Goal: Navigation & Orientation: Find specific page/section

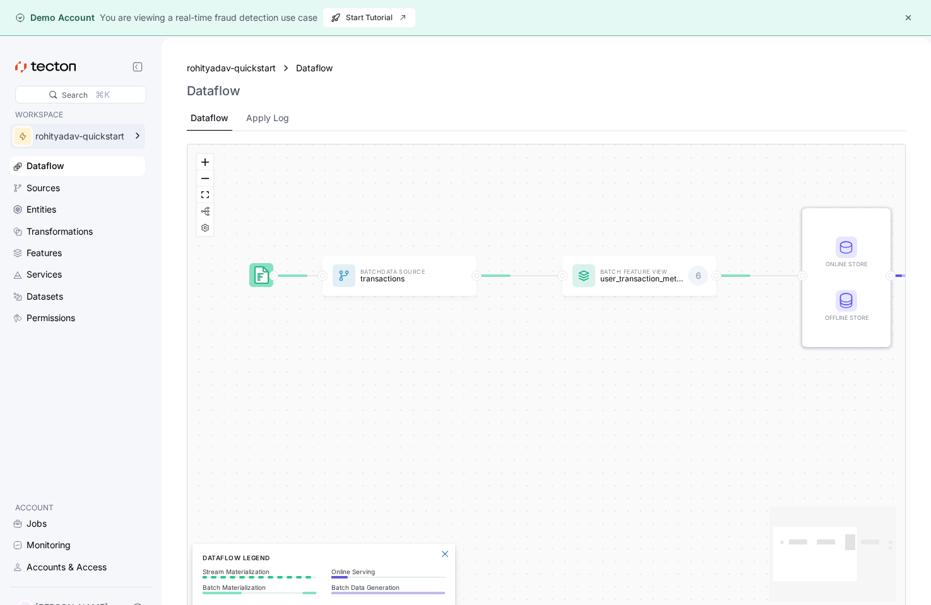
click at [114, 132] on div "rohityadav-quickstart" at bounding box center [80, 136] width 90 height 9
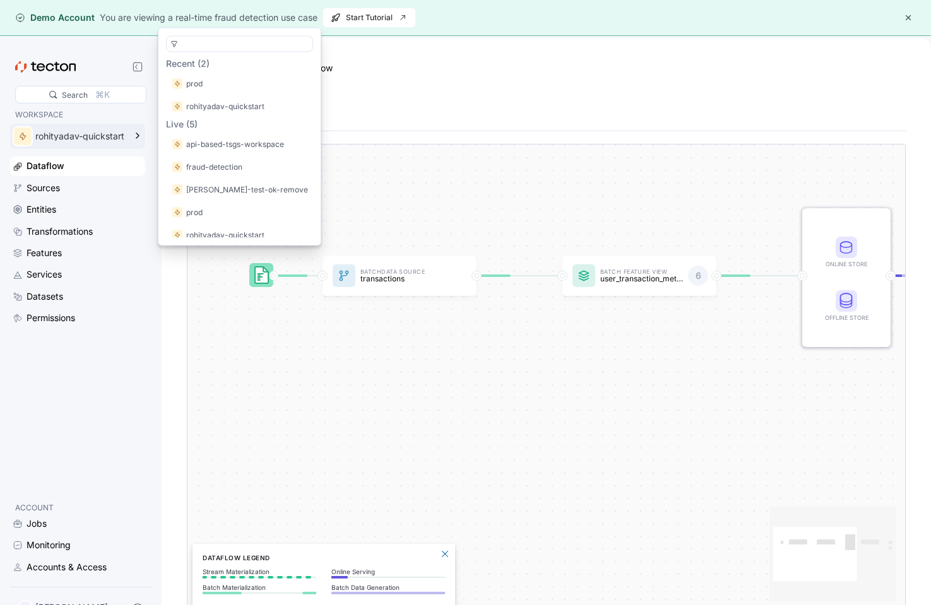
click at [114, 132] on div "rohityadav-quickstart" at bounding box center [80, 136] width 90 height 9
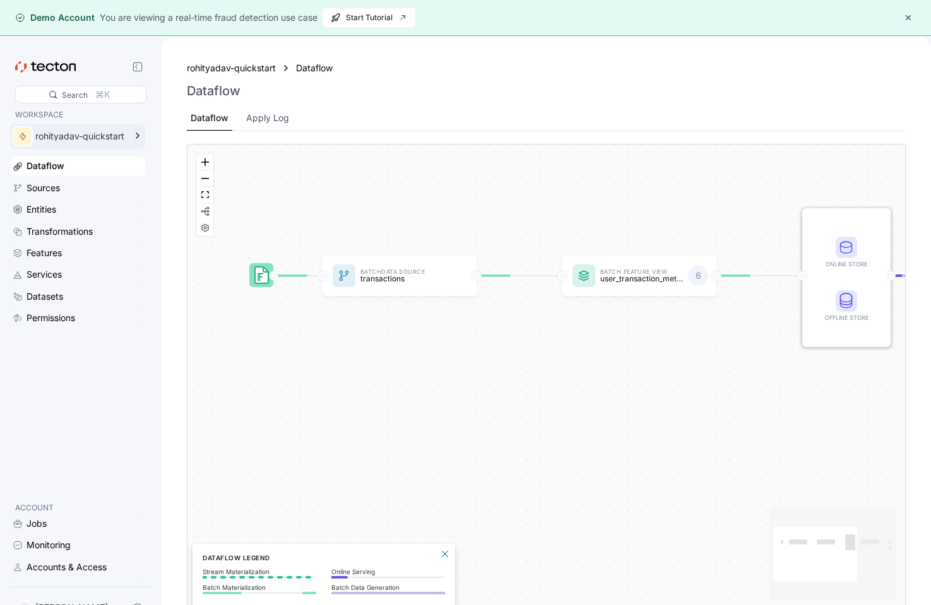
click at [114, 132] on div "rohityadav-quickstart" at bounding box center [80, 136] width 90 height 9
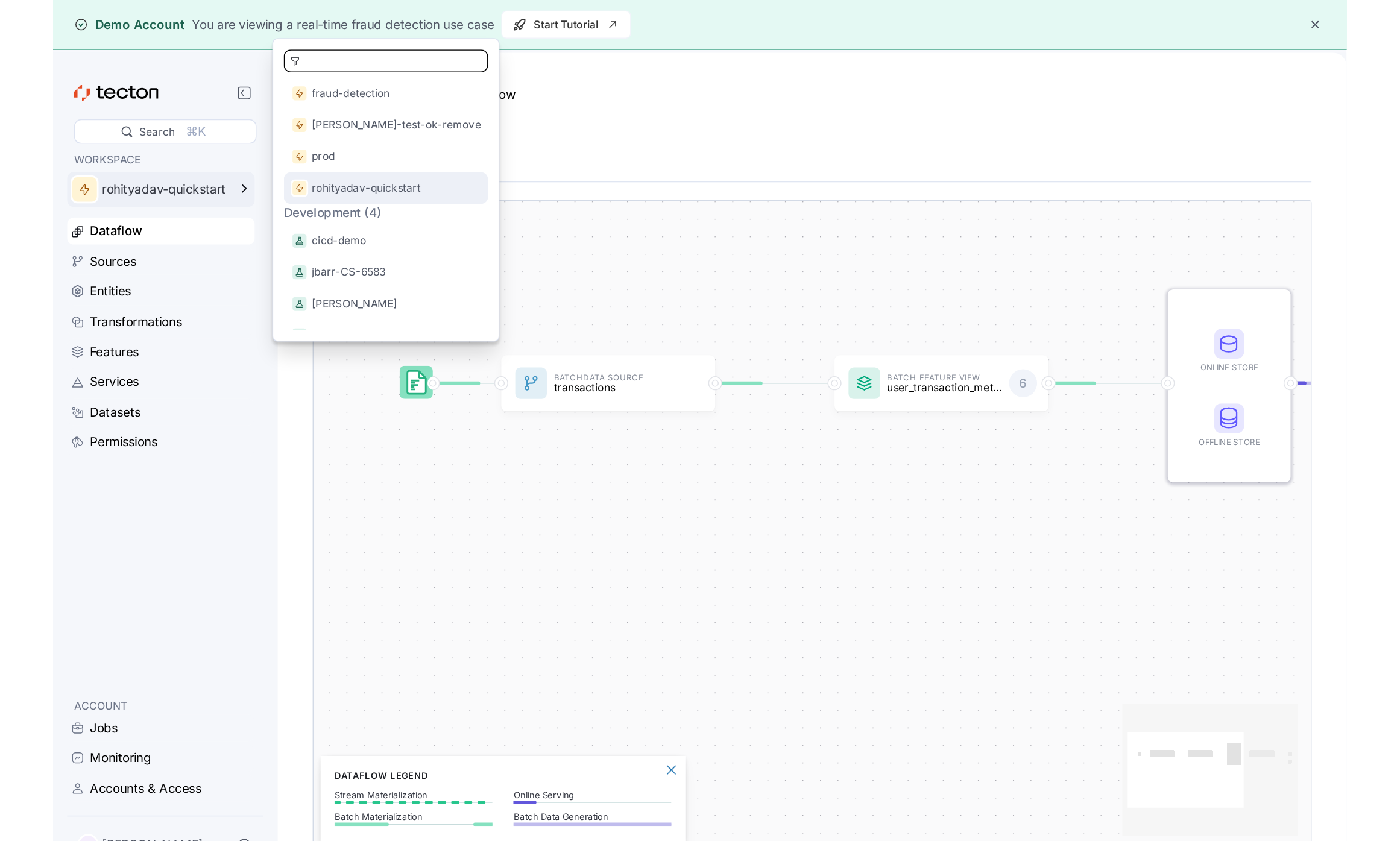
scroll to position [107, 0]
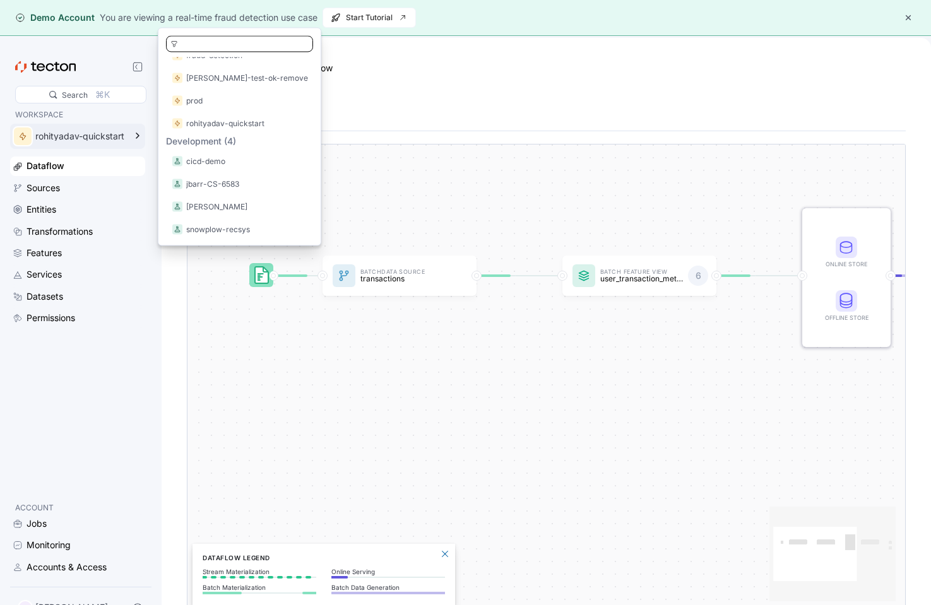
click at [101, 339] on div "WORKSPACE rohityadav-quickstart Dataflow Sources Entities Transformations Featu…" at bounding box center [77, 300] width 135 height 382
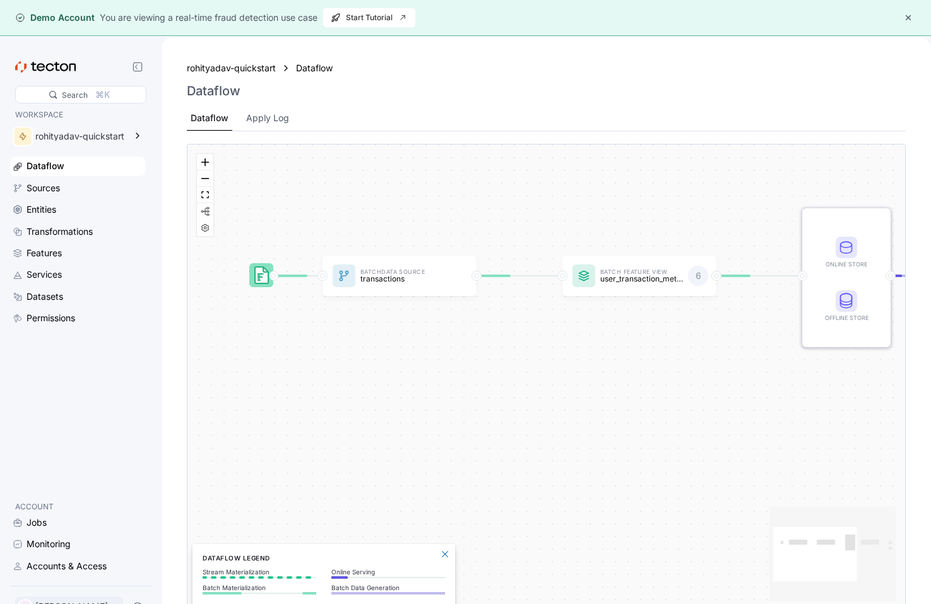
click at [82, 601] on p "Rohit Yadav" at bounding box center [71, 606] width 73 height 13
click at [140, 509] on p "ACCOUNT" at bounding box center [77, 506] width 125 height 13
